Goal: Information Seeking & Learning: Find specific page/section

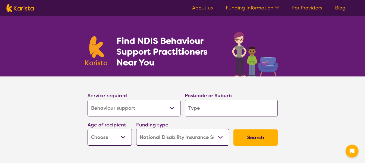
select select "Behaviour support"
select select "NDIS"
select select "Behaviour support"
select select "NDIS"
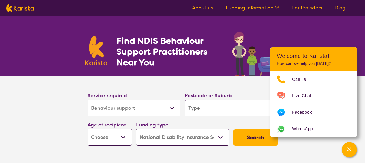
click at [204, 110] on input "search" at bounding box center [231, 108] width 93 height 17
type input "3037"
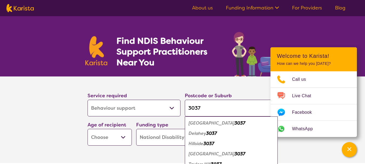
click at [201, 155] on em "[GEOGRAPHIC_DATA]" at bounding box center [212, 154] width 46 height 6
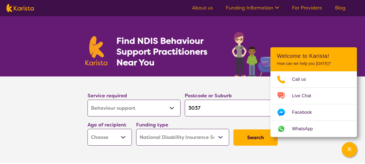
scroll to position [19, 0]
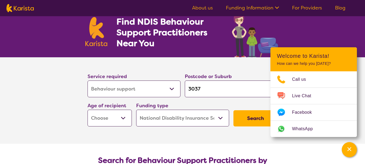
click at [120, 117] on select "Early Childhood - 0 to 9 Child - 10 to 11 Adolescent - 12 to 17 Adult - 18 to 6…" at bounding box center [110, 118] width 44 height 17
select select "EC"
click at [88, 110] on select "Early Childhood - 0 to 9 Child - 10 to 11 Adolescent - 12 to 17 Adult - 18 to 6…" at bounding box center [110, 118] width 44 height 17
select select "EC"
click at [248, 118] on button "Search" at bounding box center [256, 118] width 44 height 16
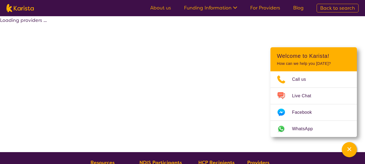
select select "by_score"
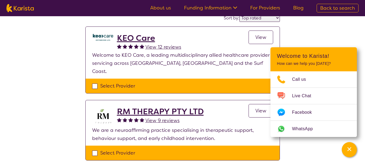
scroll to position [51, 0]
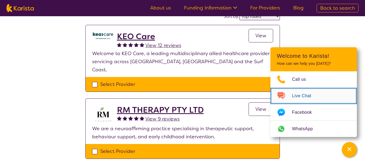
click at [301, 95] on span "Live Chat" at bounding box center [305, 96] width 26 height 8
